Goal: Subscribe to service/newsletter

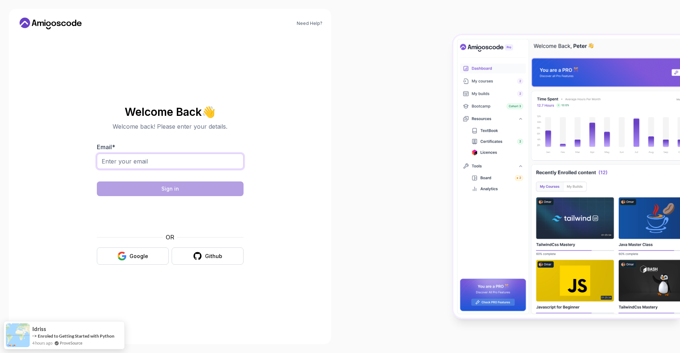
click at [137, 157] on input "Email *" at bounding box center [170, 161] width 147 height 15
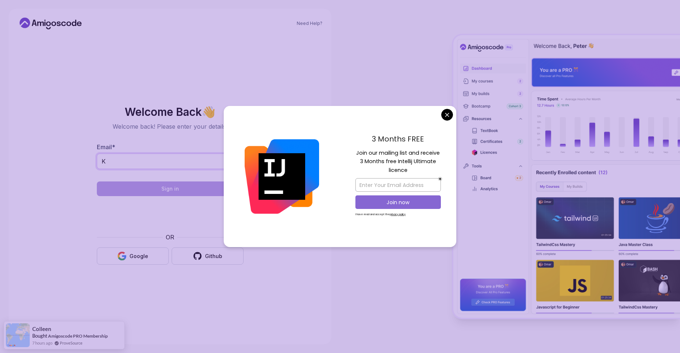
type input "K"
click at [389, 205] on p "Join now" at bounding box center [397, 202] width 69 height 7
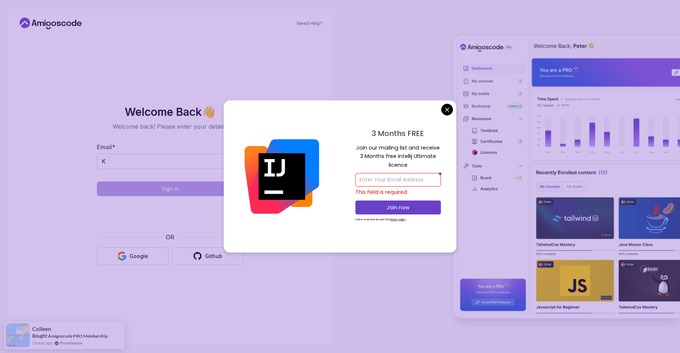
click at [371, 181] on input "email" at bounding box center [397, 180] width 85 height 14
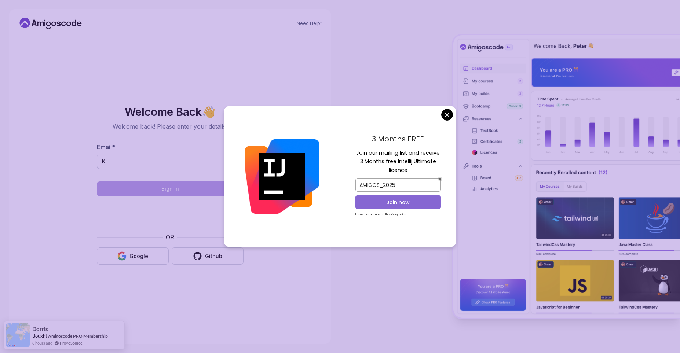
type input "AMIGOS_2025"
click at [397, 202] on p "Join now" at bounding box center [397, 202] width 69 height 7
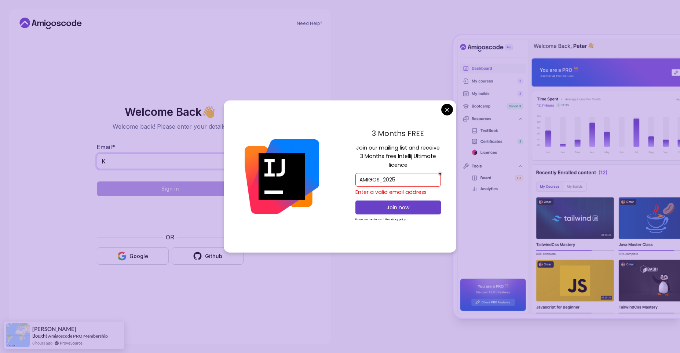
click at [113, 164] on input "K" at bounding box center [170, 161] width 147 height 15
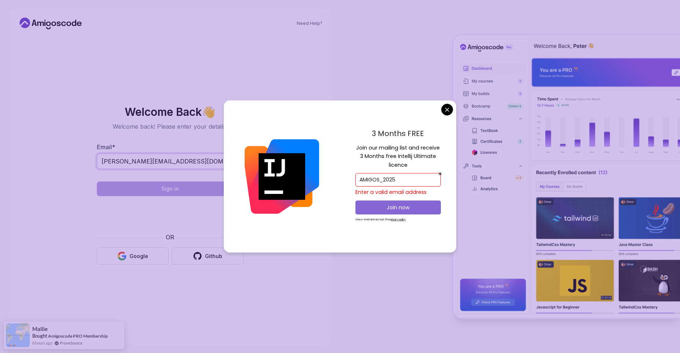
type input "[PERSON_NAME][EMAIL_ADDRESS][DOMAIN_NAME]"
click at [370, 208] on p "Join now" at bounding box center [397, 207] width 69 height 7
click at [387, 208] on p "Join now" at bounding box center [397, 207] width 69 height 7
click at [403, 182] on input "AMIGOS_2025" at bounding box center [397, 180] width 85 height 14
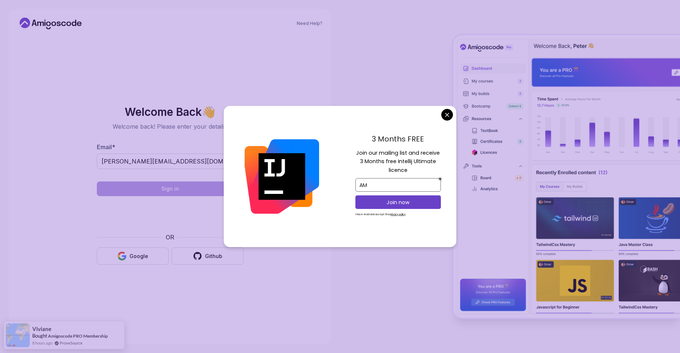
type input "A"
type input "[PERSON_NAME][EMAIL_ADDRESS][DOMAIN_NAME]"
click at [405, 204] on p "Join now" at bounding box center [397, 202] width 69 height 7
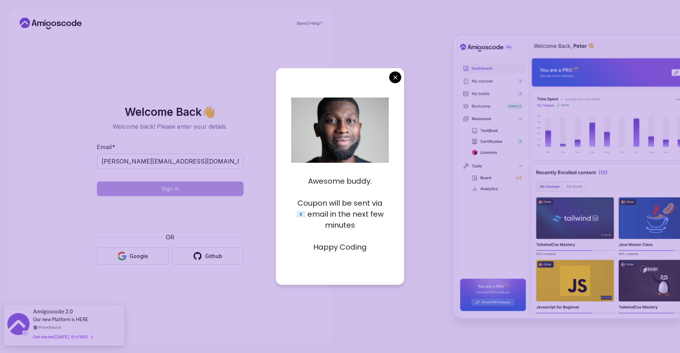
click at [66, 323] on div "Amigoscode 2.0 Our new Platform is HERE ProveSource Get started today. It's FREE" at bounding box center [64, 325] width 62 height 41
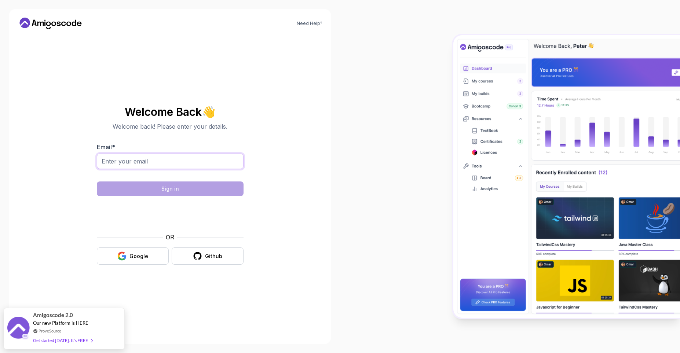
click at [158, 165] on input "Email *" at bounding box center [170, 161] width 147 height 15
type input "[PERSON_NAME][EMAIL_ADDRESS][DOMAIN_NAME]"
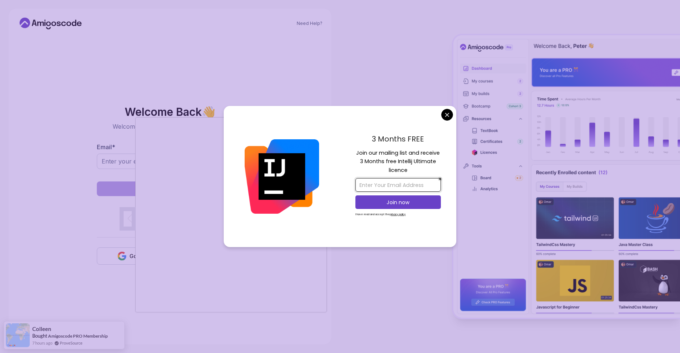
click at [365, 185] on input "email" at bounding box center [397, 185] width 85 height 14
type input "[PERSON_NAME][EMAIL_ADDRESS][DOMAIN_NAME]"
click at [373, 209] on button "Join now" at bounding box center [397, 202] width 85 height 14
